Goal: Use online tool/utility

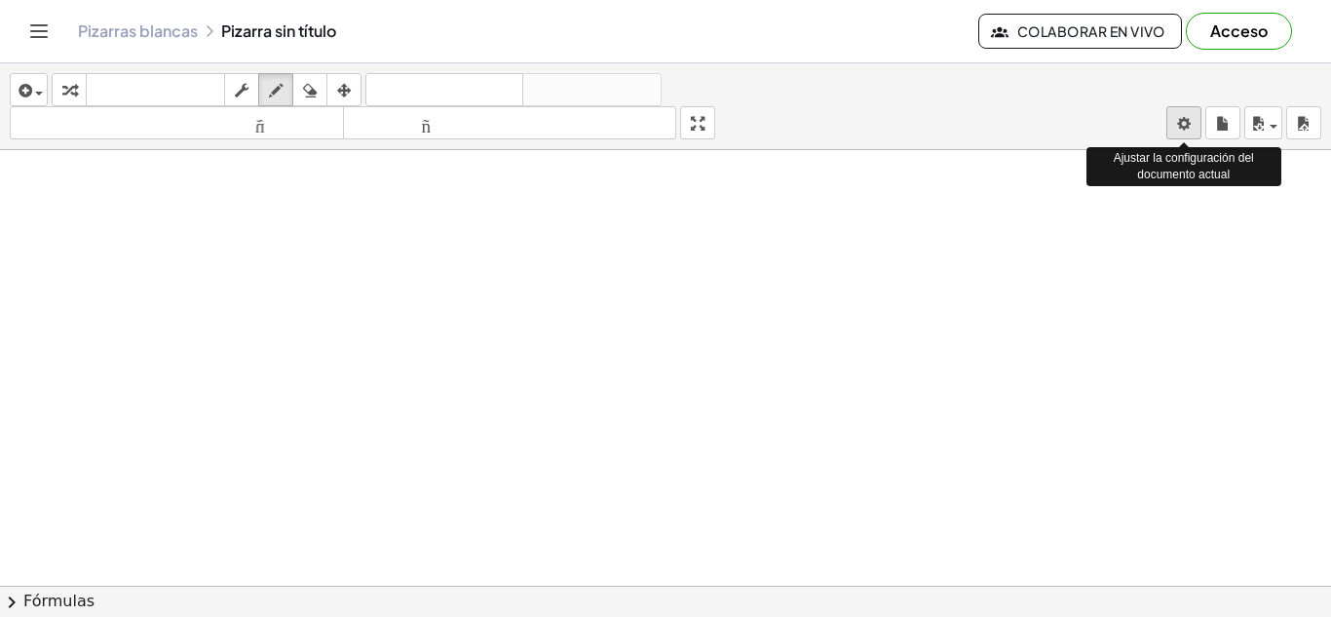
click at [1186, 126] on body "Actividades matemáticas fáciles de comprender Empezar Banco de actividades Trab…" at bounding box center [665, 308] width 1331 height 617
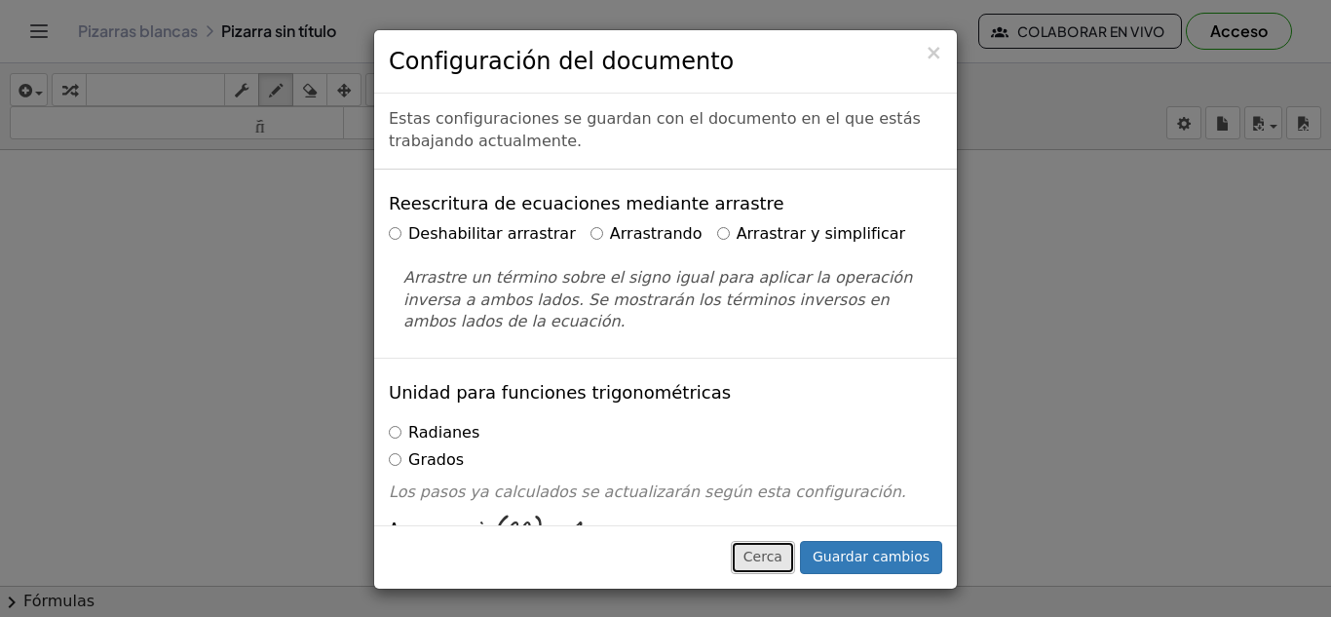
click at [787, 541] on button "Cerca" at bounding box center [763, 557] width 64 height 33
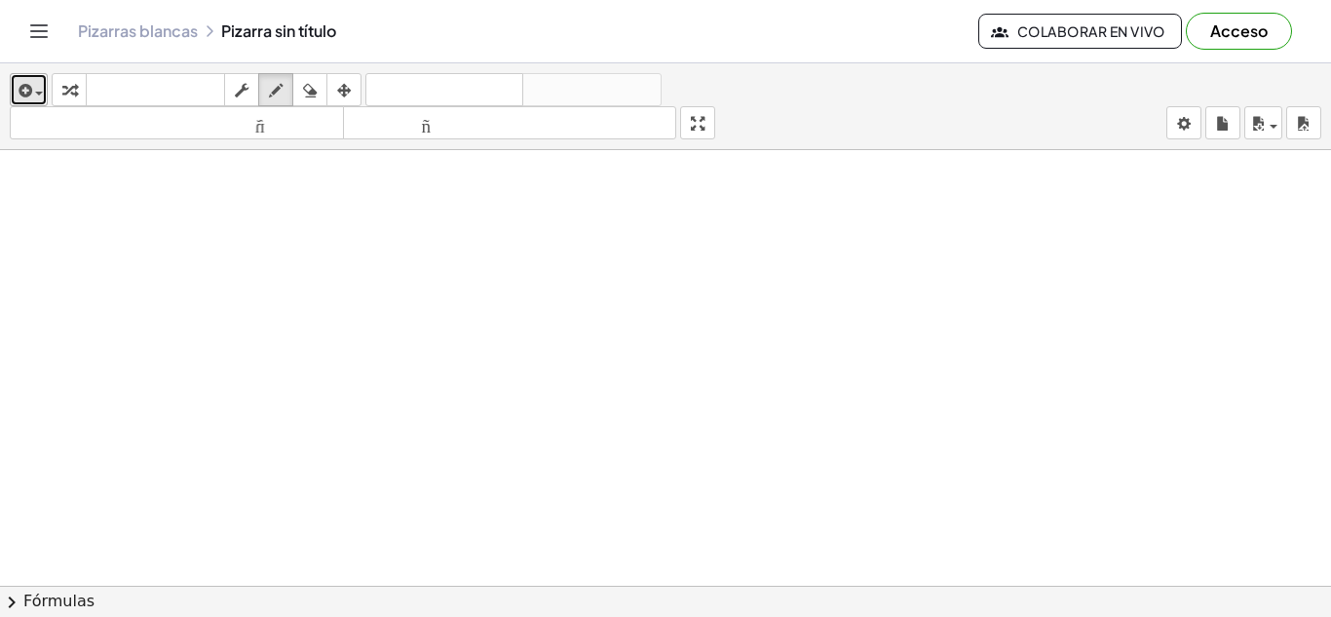
click at [30, 91] on icon "button" at bounding box center [24, 90] width 18 height 23
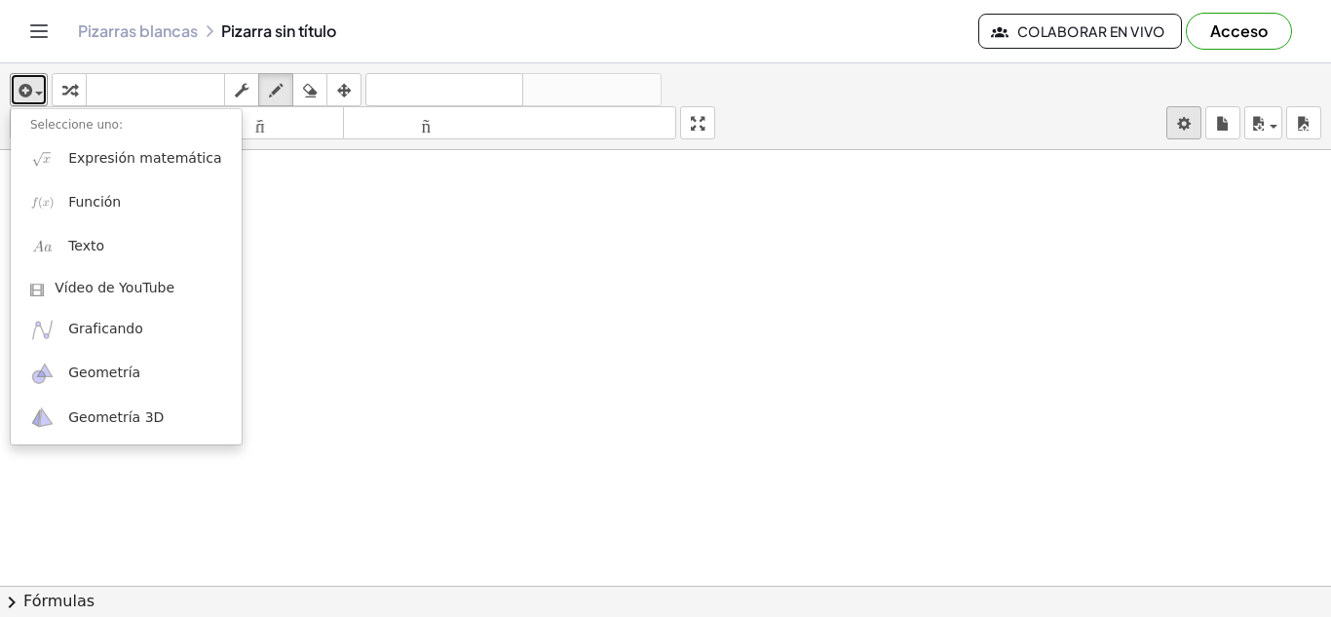
click at [1178, 138] on body "Actividades matemáticas fáciles de comprender Empezar Banco de actividades Trab…" at bounding box center [665, 308] width 1331 height 617
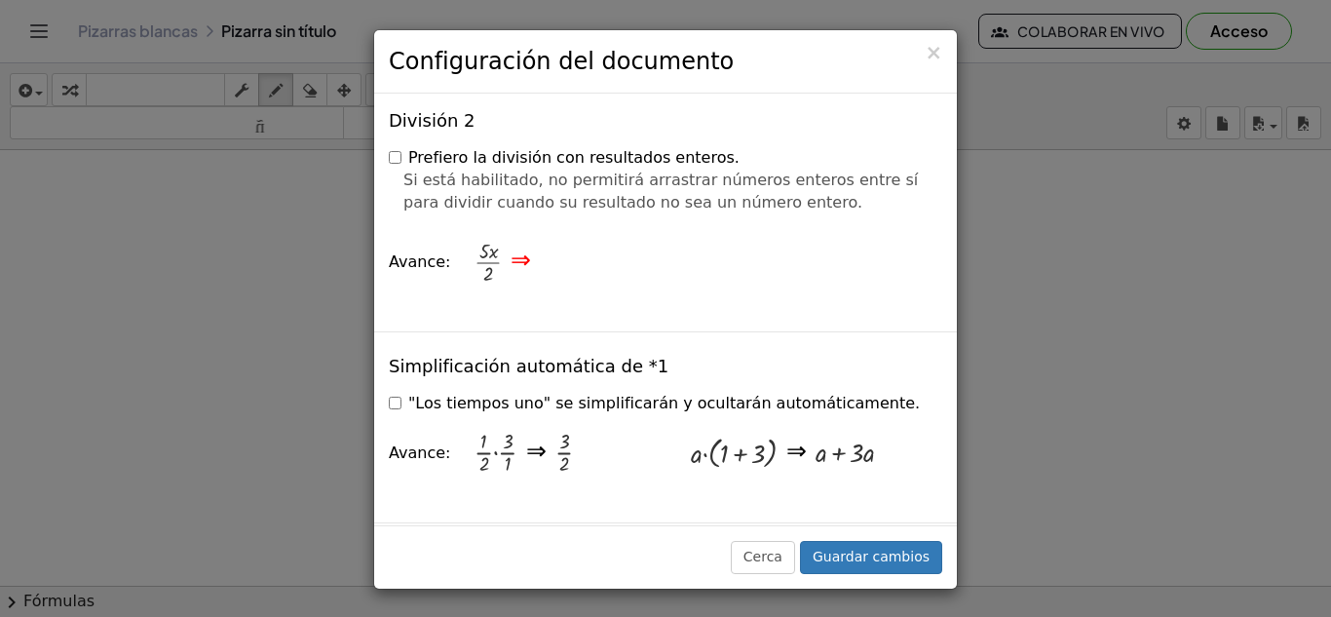
scroll to position [2417, 0]
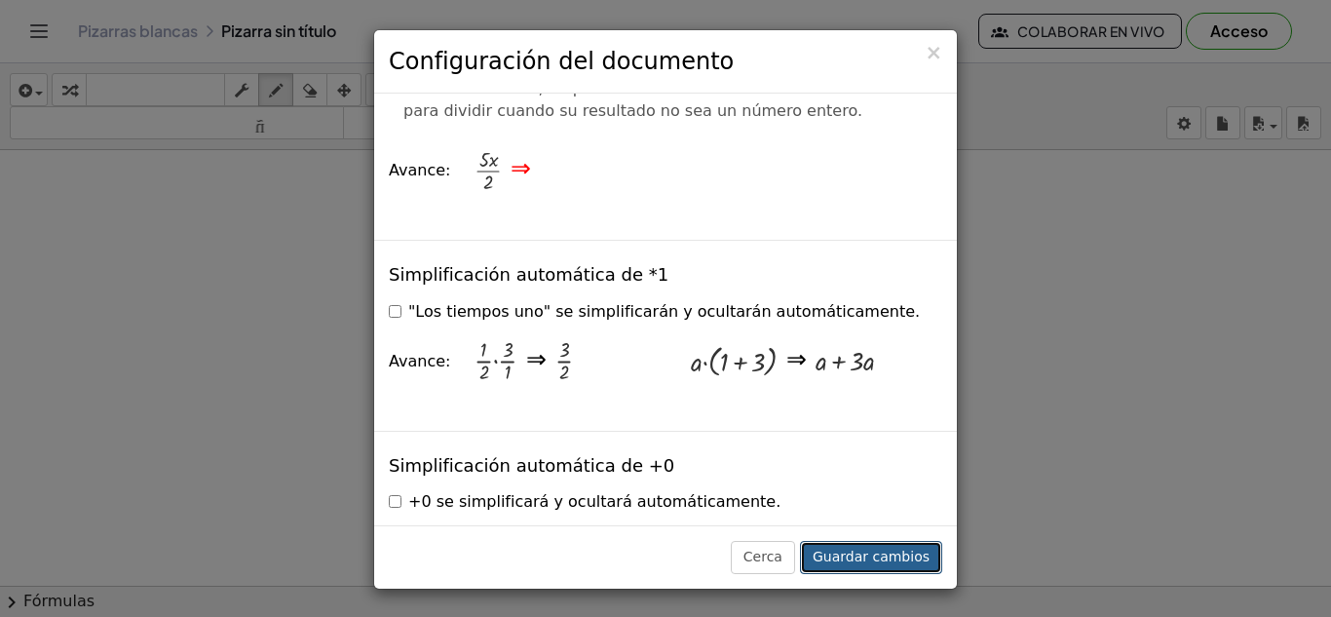
click at [855, 560] on font "Guardar cambios" at bounding box center [870, 556] width 117 height 16
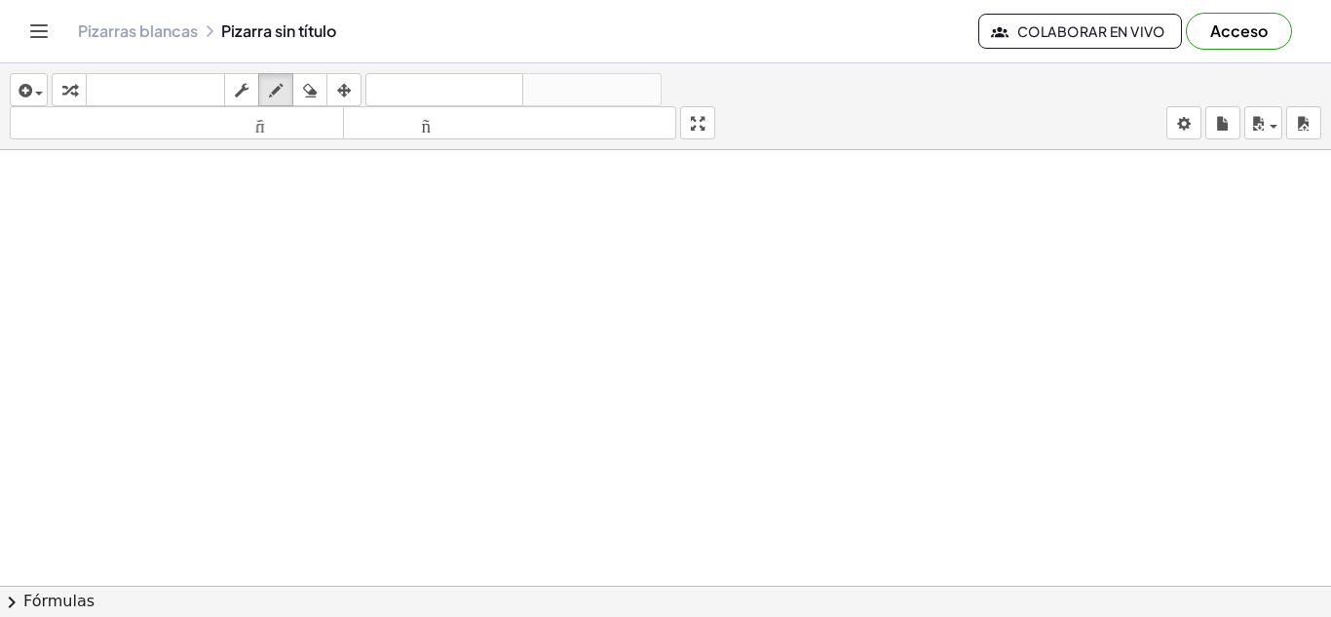
click at [1285, 119] on div "insertar Seleccione uno: Expresión matemática Función Texto Vídeo de YouTube Gr…" at bounding box center [665, 106] width 1331 height 87
